Goal: Task Accomplishment & Management: Complete application form

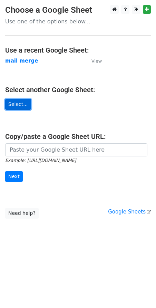
click at [19, 104] on link "Select..." at bounding box center [18, 104] width 26 height 11
click at [14, 104] on link "Select..." at bounding box center [18, 104] width 26 height 11
click at [34, 58] on td "mail merge" at bounding box center [44, 61] width 79 height 8
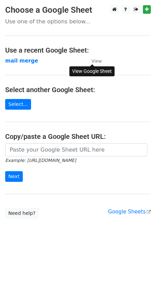
click at [96, 60] on small "View" at bounding box center [96, 60] width 10 height 5
click at [19, 106] on link "Select..." at bounding box center [18, 104] width 26 height 11
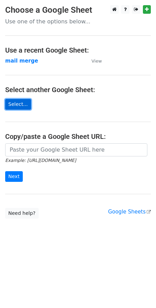
click at [18, 106] on link "Select..." at bounding box center [18, 104] width 26 height 11
click at [23, 60] on strong "mail merge" at bounding box center [21, 61] width 33 height 6
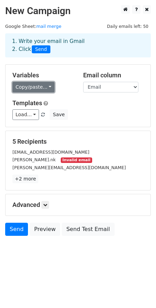
click at [42, 87] on link "Copy/paste..." at bounding box center [33, 87] width 42 height 11
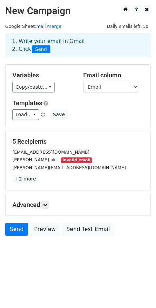
click at [44, 28] on link "mail merge" at bounding box center [48, 26] width 25 height 5
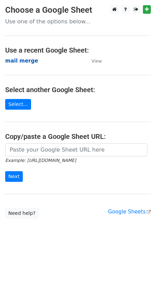
click at [28, 61] on strong "mail merge" at bounding box center [21, 61] width 33 height 6
click at [17, 60] on strong "mail merge" at bounding box center [21, 61] width 33 height 6
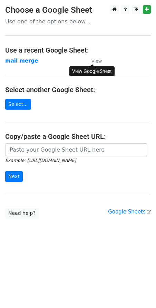
click at [97, 64] on link "View" at bounding box center [92, 61] width 17 height 6
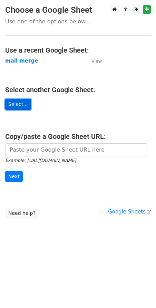
click at [22, 102] on link "Select..." at bounding box center [18, 104] width 26 height 11
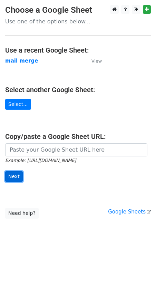
click at [12, 175] on input "Next" at bounding box center [14, 176] width 18 height 11
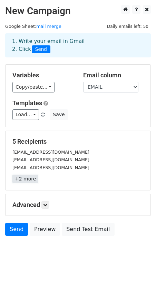
click at [26, 182] on link "+2 more" at bounding box center [25, 179] width 26 height 9
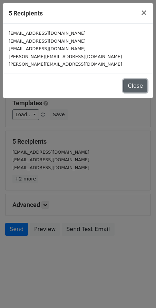
click at [141, 86] on button "Close" at bounding box center [135, 85] width 24 height 13
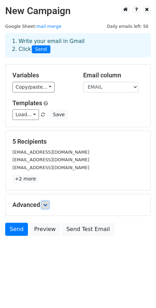
click at [45, 206] on icon at bounding box center [45, 205] width 4 height 4
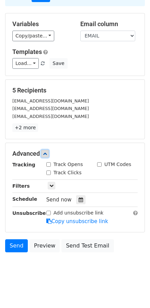
scroll to position [54, 0]
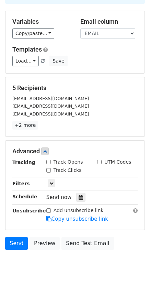
click at [48, 162] on input "Track Opens" at bounding box center [48, 162] width 4 height 4
checkbox input "true"
click at [49, 171] on input "Track Clicks" at bounding box center [48, 170] width 4 height 4
checkbox input "true"
click at [54, 184] on link at bounding box center [52, 184] width 8 height 8
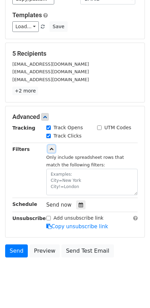
scroll to position [96, 0]
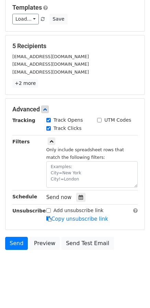
click at [50, 212] on input "Add unsubscribe link" at bounding box center [48, 211] width 4 height 4
click at [78, 220] on link "Copy unsubscribe link" at bounding box center [77, 219] width 62 height 6
click at [48, 212] on input "Add unsubscribe link" at bounding box center [48, 211] width 4 height 4
checkbox input "false"
click at [14, 263] on body "New Campaign Daily emails left: 50 Google Sheet: mail merge 1. Write your email…" at bounding box center [75, 95] width 150 height 372
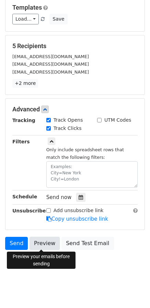
click at [44, 244] on link "Preview" at bounding box center [45, 243] width 30 height 13
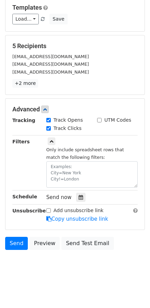
click at [8, 259] on body "New Campaign Daily emails left: 50 Google Sheet: mail merge 1. Write your email…" at bounding box center [75, 95] width 150 height 372
click at [49, 128] on input "Track Clicks" at bounding box center [48, 128] width 4 height 4
checkbox input "true"
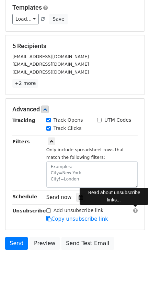
click at [135, 212] on span at bounding box center [136, 210] width 4 height 5
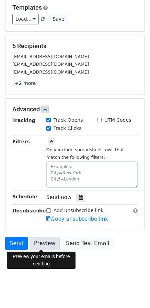
click at [38, 243] on link "Preview" at bounding box center [45, 243] width 30 height 13
click at [49, 245] on link "Preview" at bounding box center [45, 243] width 30 height 13
click at [42, 244] on link "Preview" at bounding box center [45, 243] width 30 height 13
click at [45, 243] on link "Preview" at bounding box center [45, 243] width 30 height 13
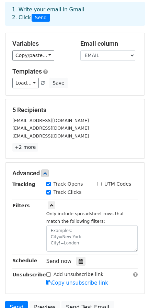
scroll to position [69, 0]
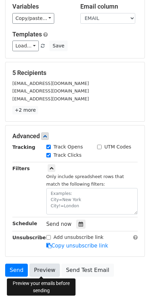
click at [41, 270] on link "Preview" at bounding box center [45, 270] width 30 height 13
click at [39, 269] on link "Preview" at bounding box center [45, 270] width 30 height 13
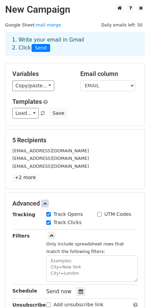
scroll to position [0, 0]
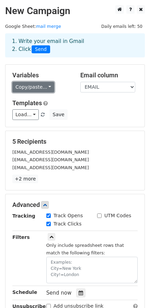
click at [44, 88] on link "Copy/paste..." at bounding box center [33, 87] width 42 height 11
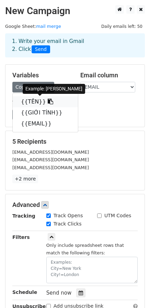
click at [29, 102] on link "{{TÊN}}" at bounding box center [45, 101] width 65 height 11
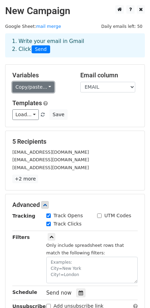
click at [34, 86] on link "Copy/paste..." at bounding box center [33, 87] width 42 height 11
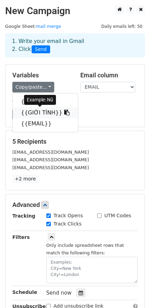
click at [34, 113] on link "{{GIỚI TÍNH}}" at bounding box center [45, 112] width 65 height 11
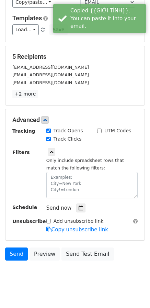
scroll to position [96, 0]
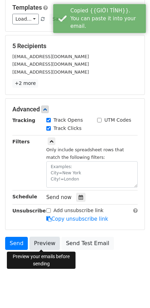
click at [46, 245] on link "Preview" at bounding box center [45, 243] width 30 height 13
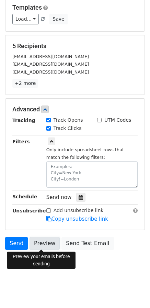
click at [42, 243] on link "Preview" at bounding box center [45, 243] width 30 height 13
click at [45, 241] on link "Preview" at bounding box center [45, 243] width 30 height 13
click at [43, 244] on link "Preview" at bounding box center [45, 243] width 30 height 13
click at [46, 242] on link "Preview" at bounding box center [45, 243] width 30 height 13
click at [43, 244] on link "Preview" at bounding box center [45, 243] width 30 height 13
